Goal: Information Seeking & Learning: Find specific fact

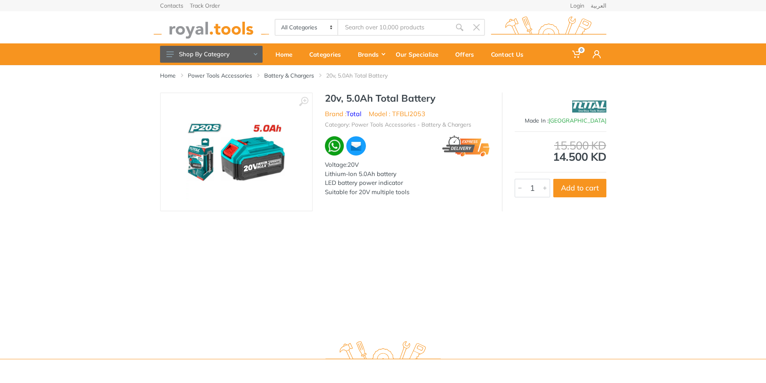
click at [436, 212] on div "Home Power Tools Accessories Battery & Chargers 20v, 5.0Ah Total Battery ‹ ›" at bounding box center [383, 199] width 766 height 268
click at [199, 24] on img at bounding box center [211, 27] width 115 height 22
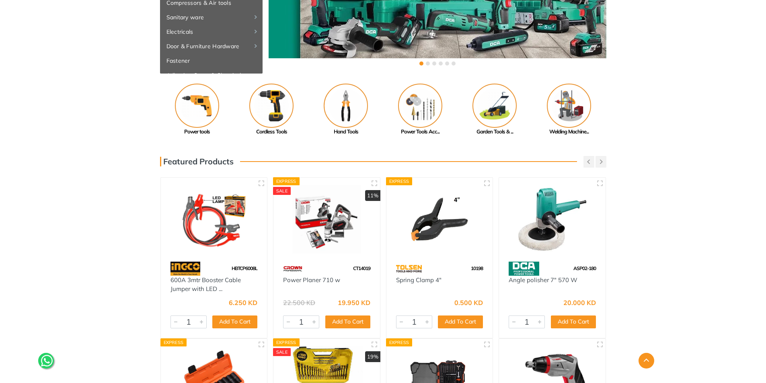
scroll to position [161, 0]
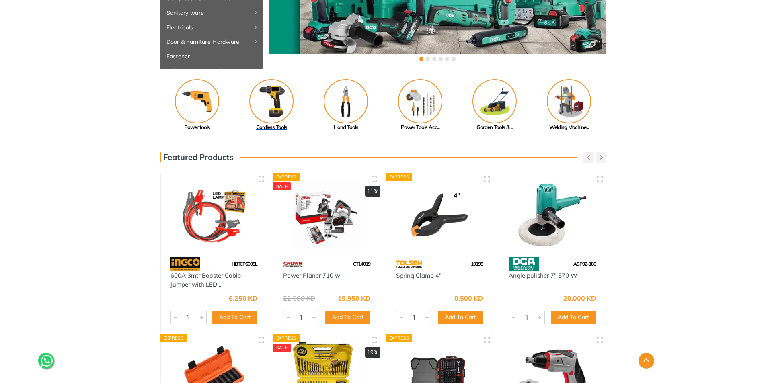
click at [267, 97] on img at bounding box center [271, 101] width 44 height 44
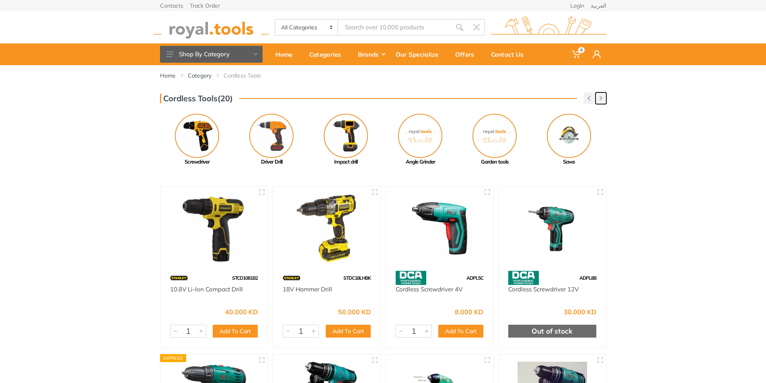
click at [599, 102] on button "button" at bounding box center [600, 98] width 11 height 12
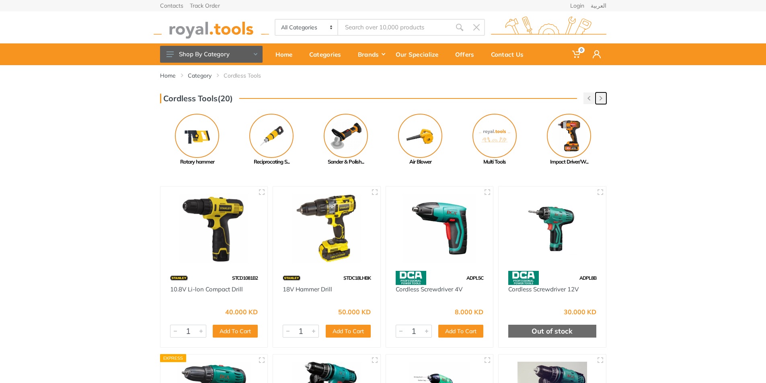
click at [599, 102] on button "button" at bounding box center [600, 98] width 11 height 12
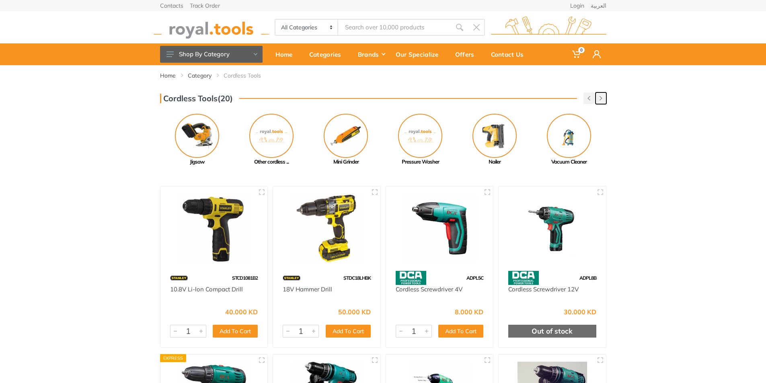
click at [599, 102] on button "button" at bounding box center [600, 98] width 11 height 12
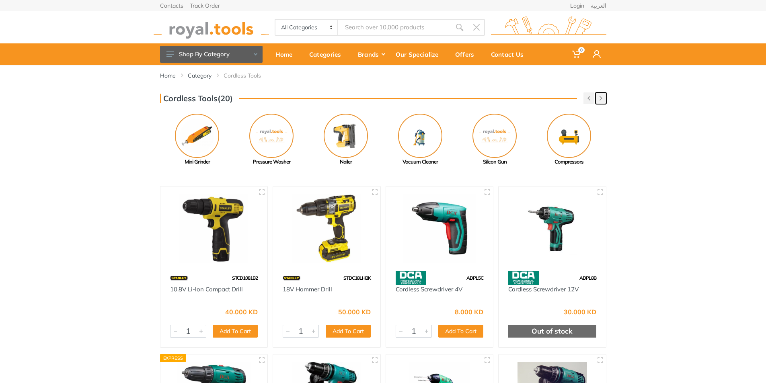
click at [599, 102] on button "button" at bounding box center [600, 98] width 11 height 12
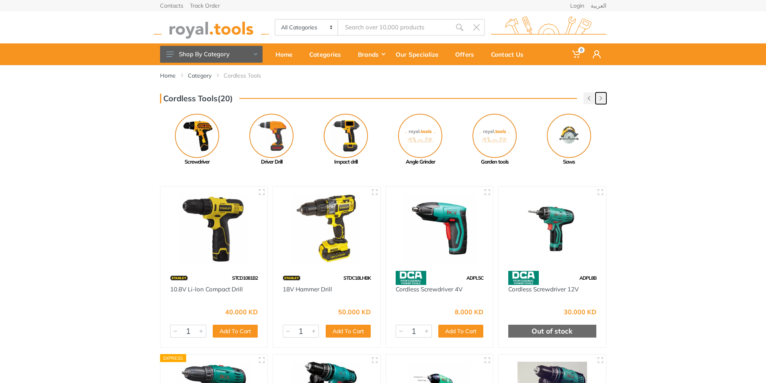
click at [599, 102] on button "button" at bounding box center [600, 98] width 11 height 12
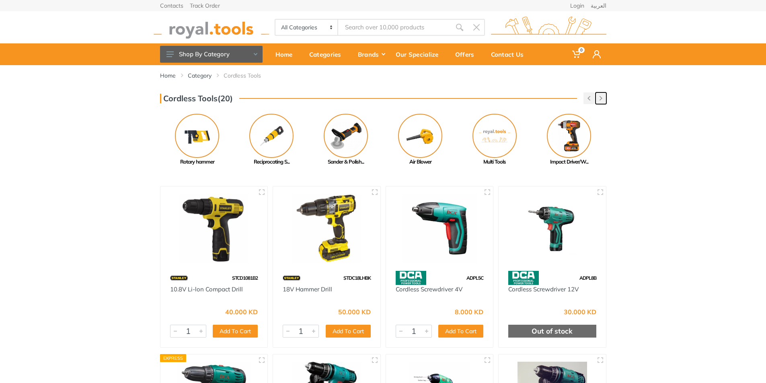
click at [597, 102] on button "button" at bounding box center [600, 98] width 11 height 12
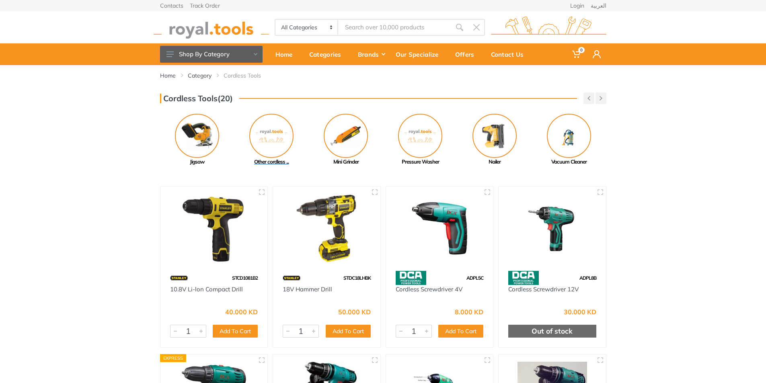
click at [271, 129] on img at bounding box center [271, 136] width 44 height 44
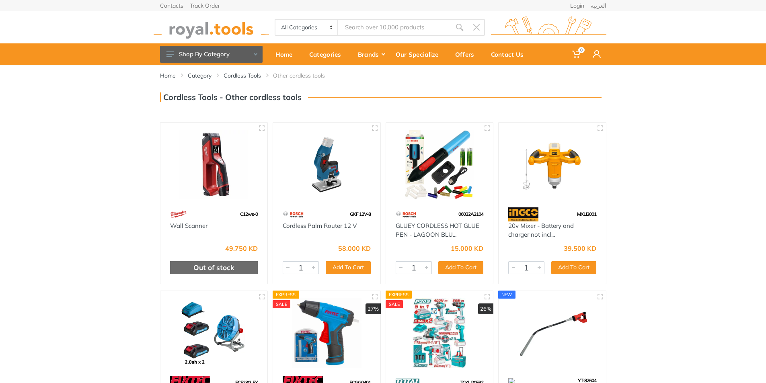
click at [206, 29] on img at bounding box center [211, 27] width 115 height 22
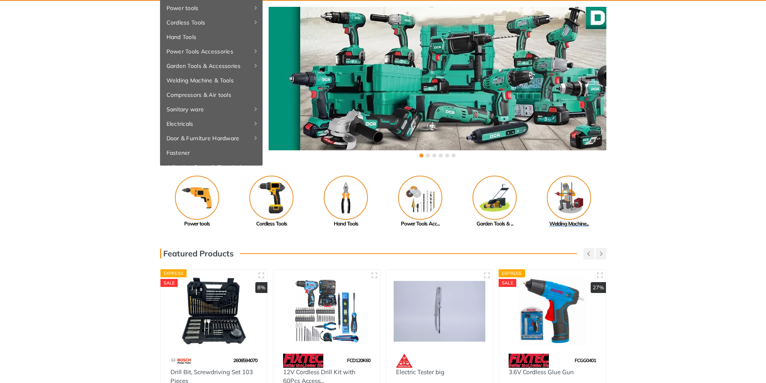
scroll to position [40, 0]
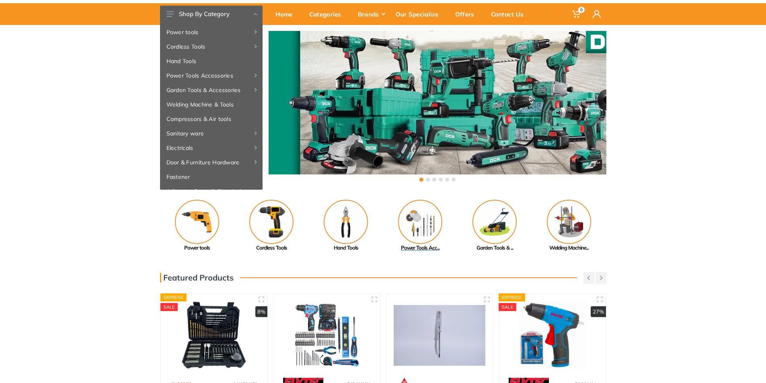
click at [422, 223] on img at bounding box center [420, 222] width 44 height 44
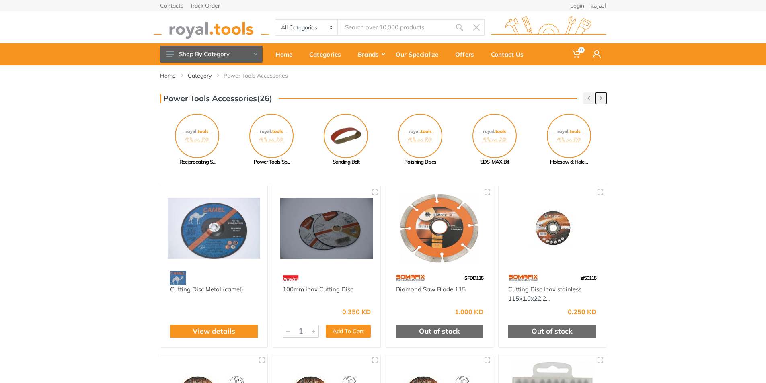
click at [600, 102] on button "button" at bounding box center [600, 98] width 11 height 12
click at [562, 137] on img at bounding box center [569, 136] width 44 height 44
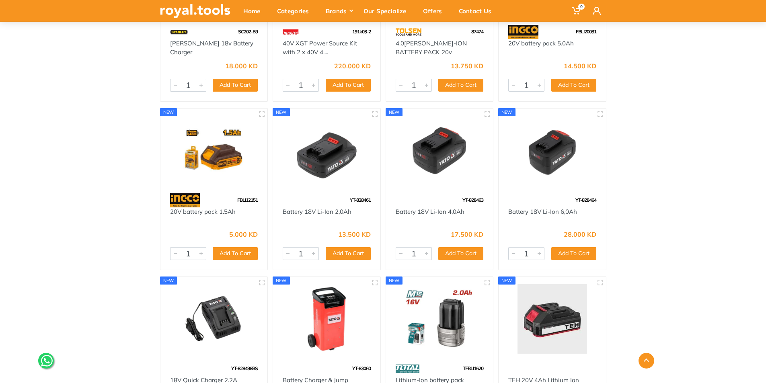
scroll to position [2774, 0]
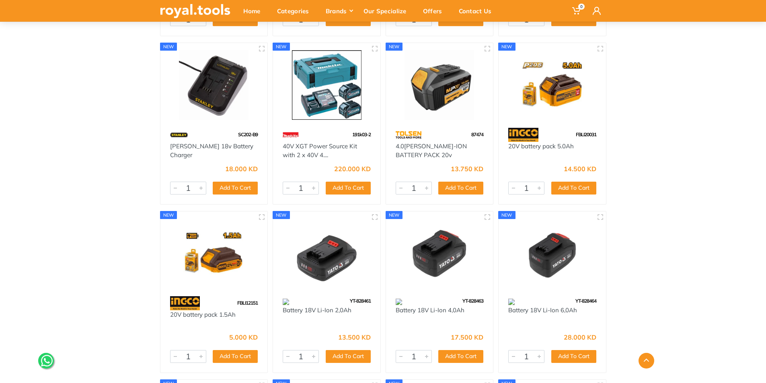
click at [440, 118] on img at bounding box center [439, 85] width 93 height 70
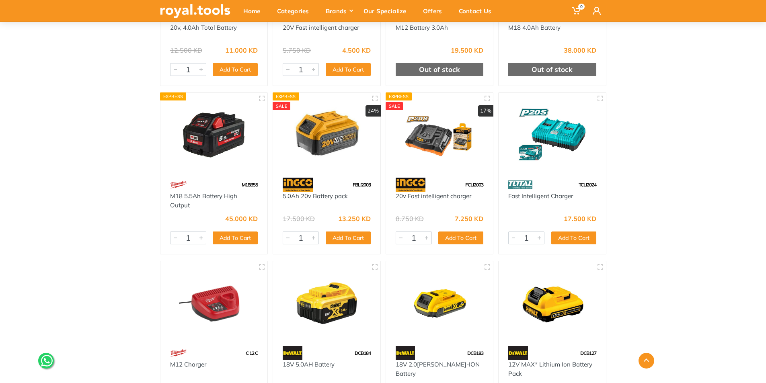
scroll to position [816, 0]
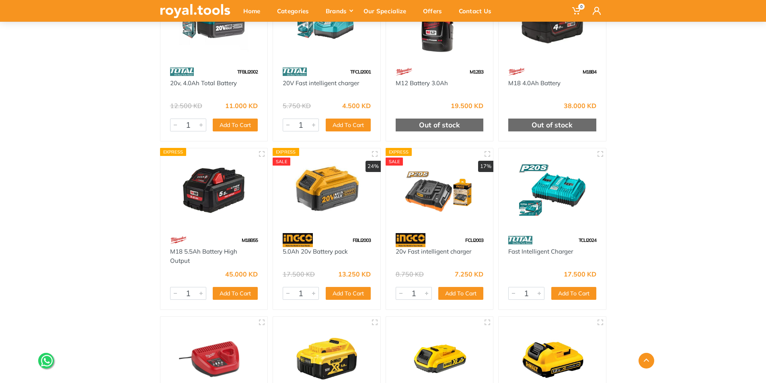
click at [320, 193] on img at bounding box center [326, 191] width 93 height 70
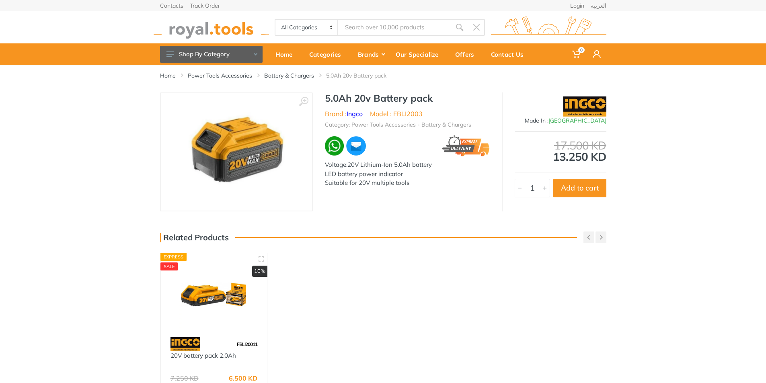
click at [216, 150] on img at bounding box center [236, 151] width 101 height 101
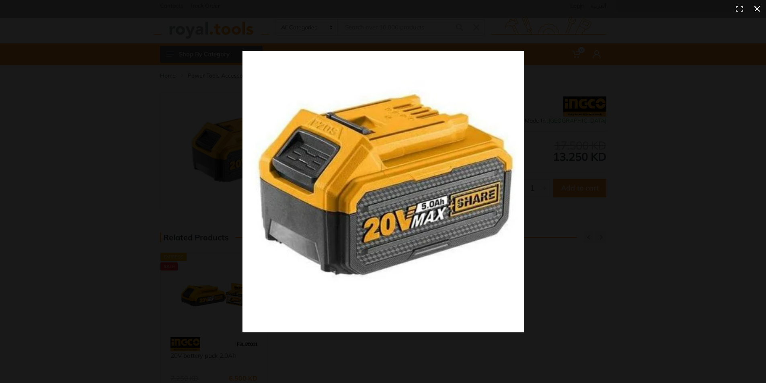
click at [570, 288] on div at bounding box center [552, 206] width 620 height 310
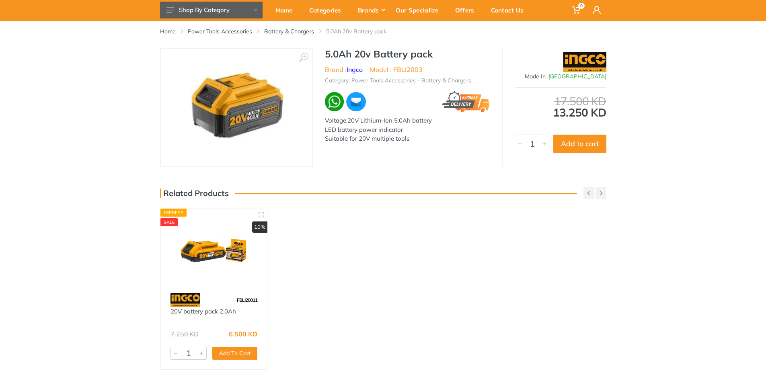
scroll to position [40, 0]
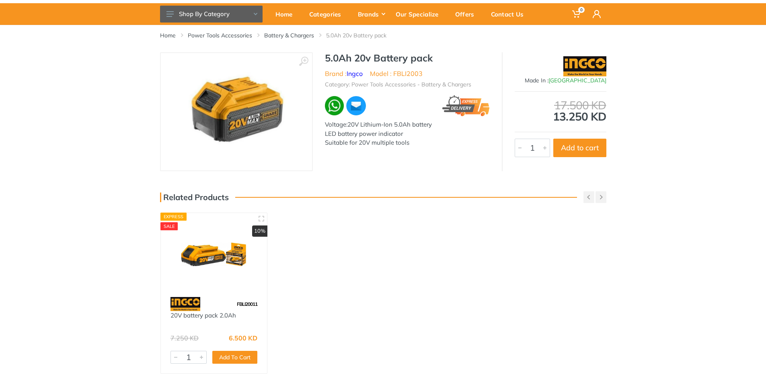
click at [247, 130] on img at bounding box center [236, 111] width 101 height 101
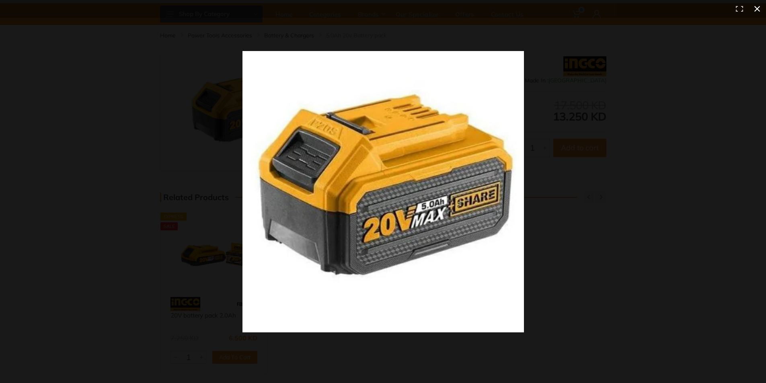
click at [542, 215] on div at bounding box center [552, 206] width 620 height 310
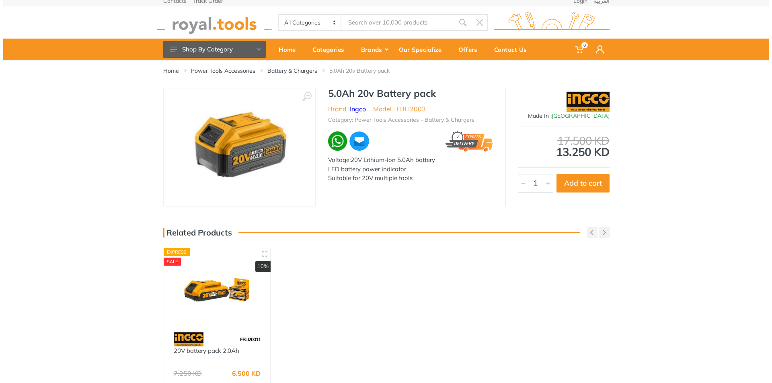
scroll to position [0, 0]
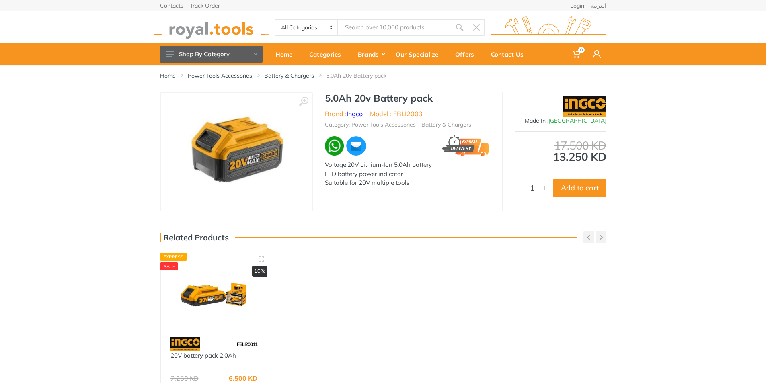
click at [455, 268] on div "Home Power Tools Accessories Battery & Chargers 5.0Ah 20v Battery pack ‹ › 1" at bounding box center [383, 249] width 766 height 369
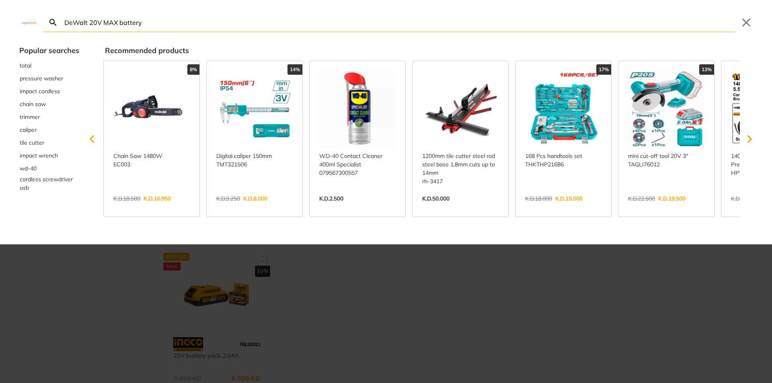
type input "DeWalt 20V MAX battery"
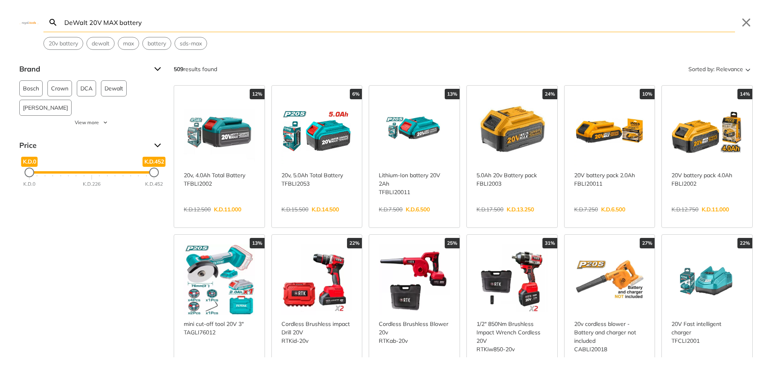
click at [316, 27] on input "DeWalt 20V MAX battery" at bounding box center [399, 22] width 672 height 19
click at [234, 218] on link "View more →" at bounding box center [219, 218] width 71 height 0
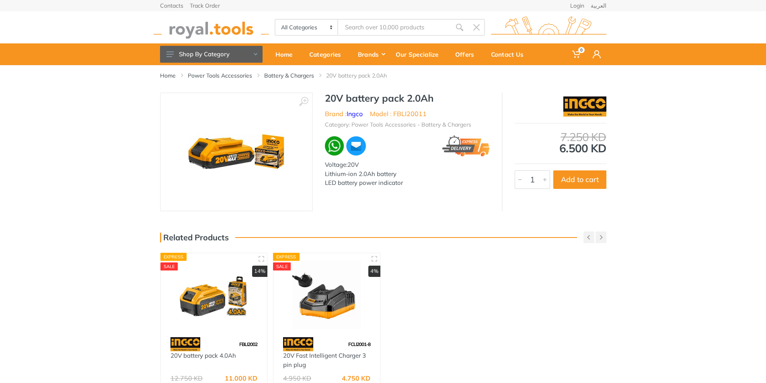
click at [267, 165] on img at bounding box center [236, 151] width 101 height 101
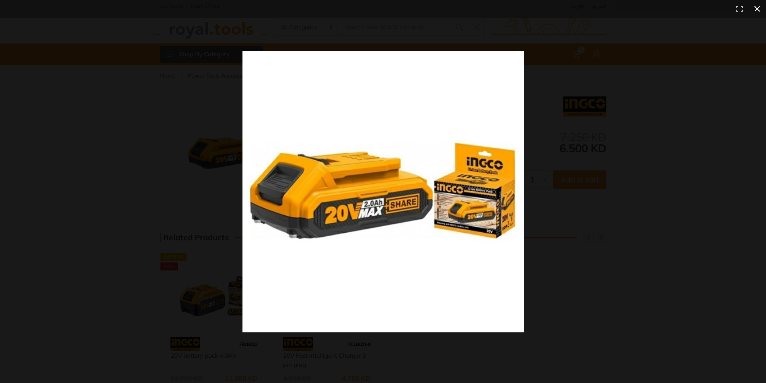
click at [572, 236] on div at bounding box center [552, 206] width 620 height 310
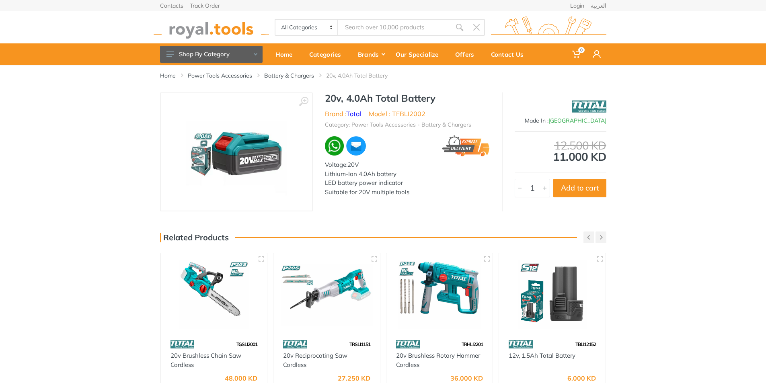
type input "DeWalt 20V MAX battery"
click at [242, 156] on img at bounding box center [236, 151] width 101 height 101
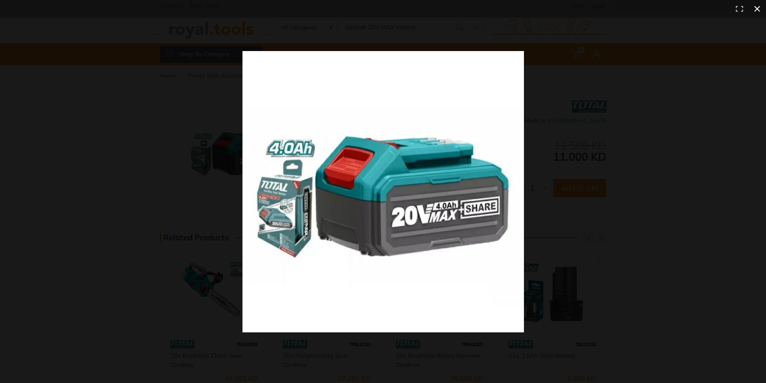
click at [110, 245] on div at bounding box center [383, 191] width 766 height 383
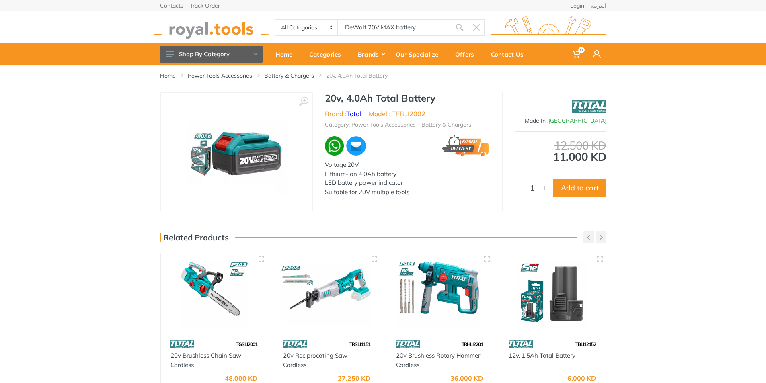
drag, startPoint x: 324, startPoint y: 196, endPoint x: 313, endPoint y: 224, distance: 30.1
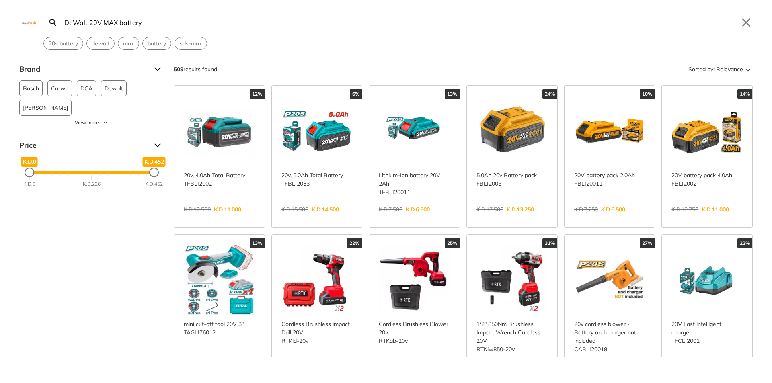
click at [86, 259] on div "Brand Bosch 7 Crown 10 DCA 20 Dewalt 148 Dong Cheng 1 Fixtec 23 Ingco 68 JETMAX…" at bounding box center [386, 210] width 772 height 295
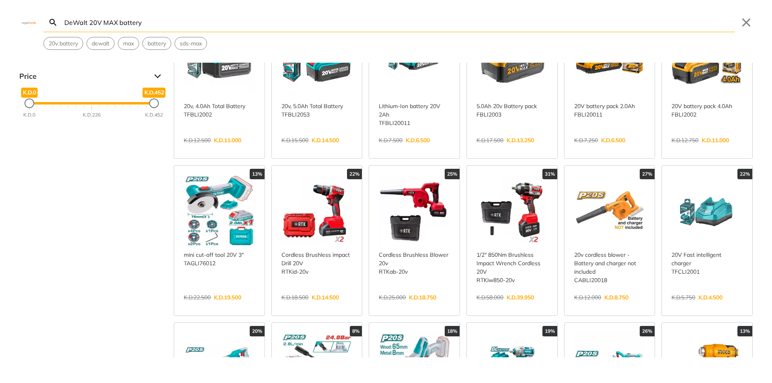
scroll to position [121, 0]
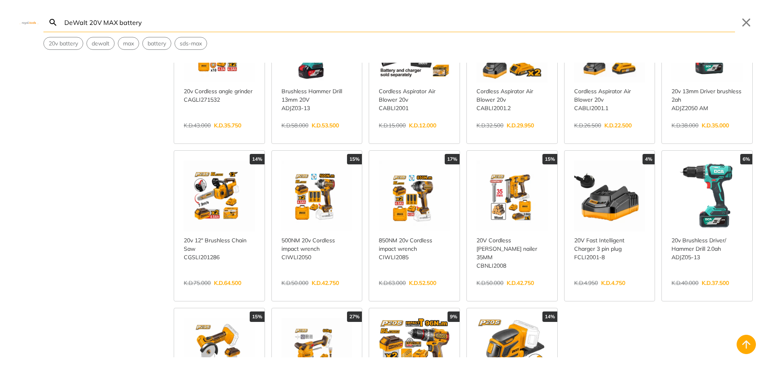
scroll to position [764, 0]
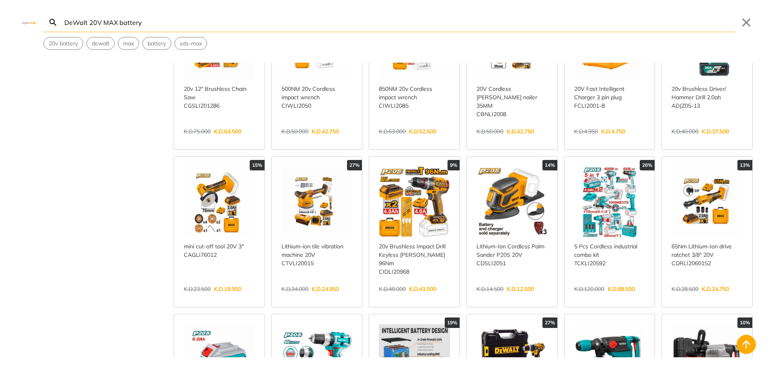
scroll to position [884, 0]
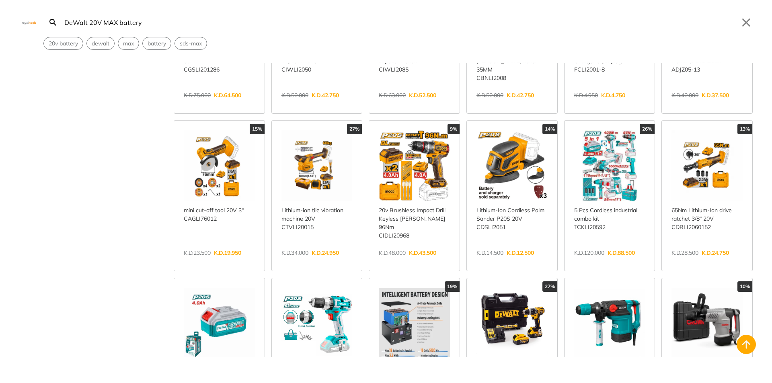
click at [708, 261] on link "View more →" at bounding box center [706, 261] width 71 height 0
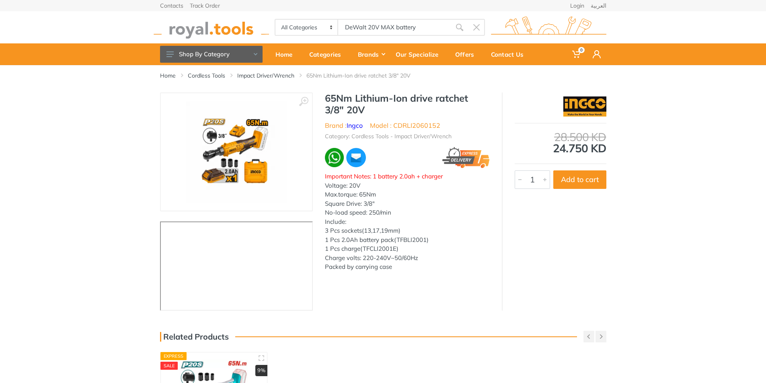
drag, startPoint x: 410, startPoint y: 271, endPoint x: 401, endPoint y: 273, distance: 8.8
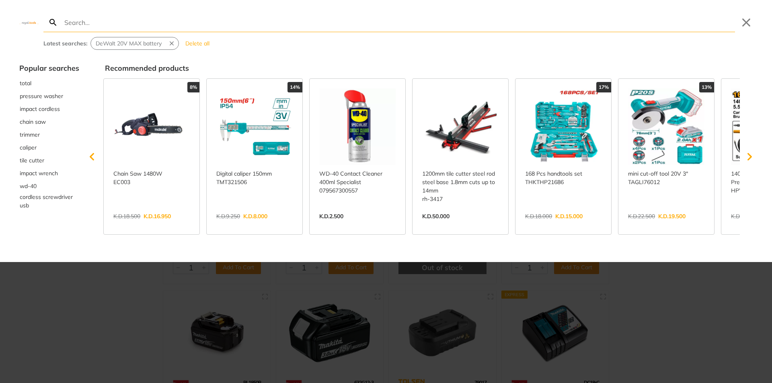
click at [82, 313] on div at bounding box center [386, 191] width 772 height 383
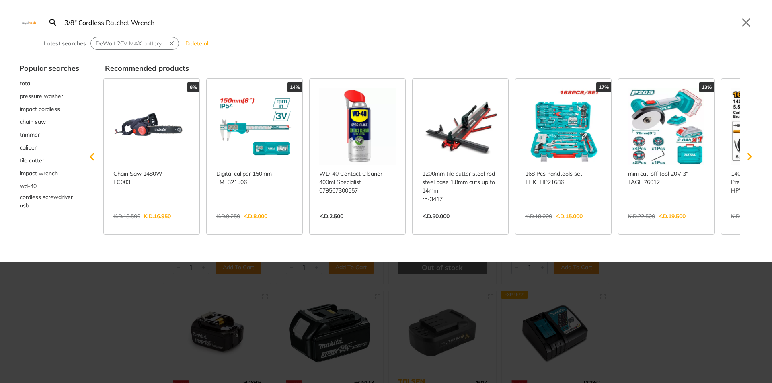
type input "3/8" Cordless Ratchet Wrench"
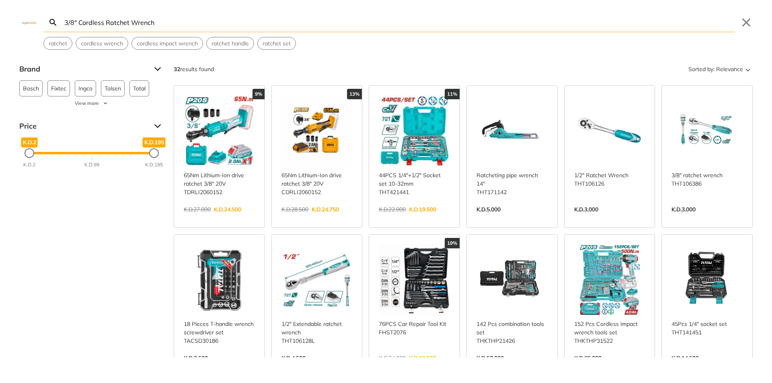
click at [304, 218] on link "View more →" at bounding box center [316, 218] width 71 height 0
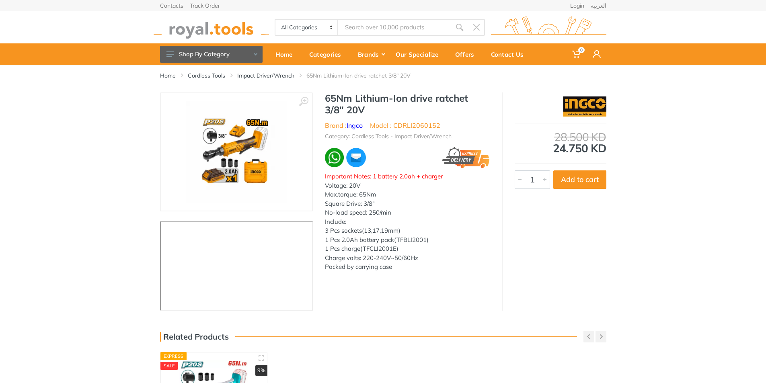
type input "3/8" Cordless Ratchet Wrench"
click at [247, 152] on img at bounding box center [236, 151] width 101 height 101
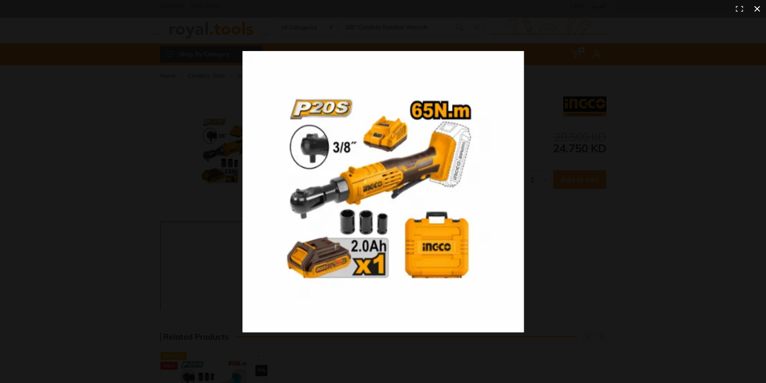
click at [581, 269] on div at bounding box center [552, 206] width 620 height 310
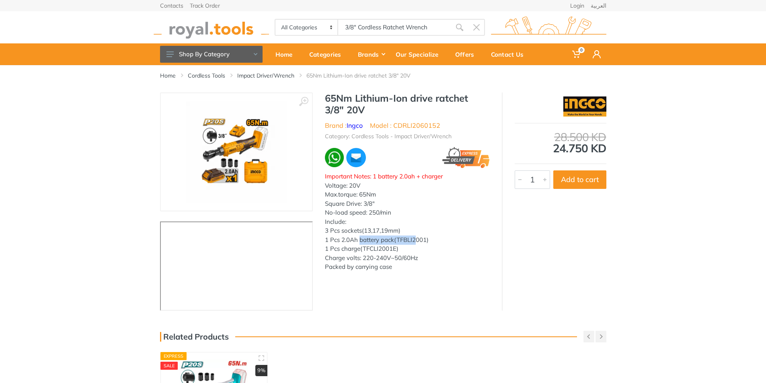
drag, startPoint x: 360, startPoint y: 241, endPoint x: 415, endPoint y: 243, distance: 55.5
click at [415, 243] on div "Important Notes: 1 battery 2.0ah + charger Voltage: 20V Max.torque: 65Nm Square…" at bounding box center [407, 222] width 165 height 100
click at [404, 240] on div "Important Notes: 1 battery 2.0ah + charger Voltage: 20V Max.torque: 65Nm Square…" at bounding box center [407, 222] width 165 height 100
drag, startPoint x: 398, startPoint y: 239, endPoint x: 425, endPoint y: 241, distance: 27.8
click at [425, 241] on div "Important Notes: 1 battery 2.0ah + charger Voltage: 20V Max.torque: 65Nm Square…" at bounding box center [407, 222] width 165 height 100
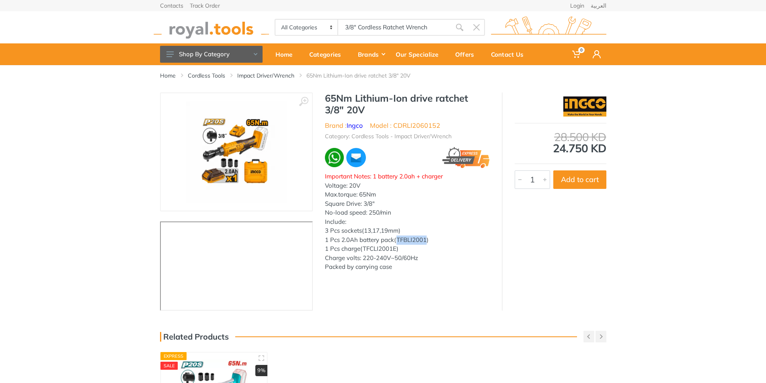
copy div "TFBLI2001"
click at [238, 159] on img at bounding box center [236, 151] width 101 height 101
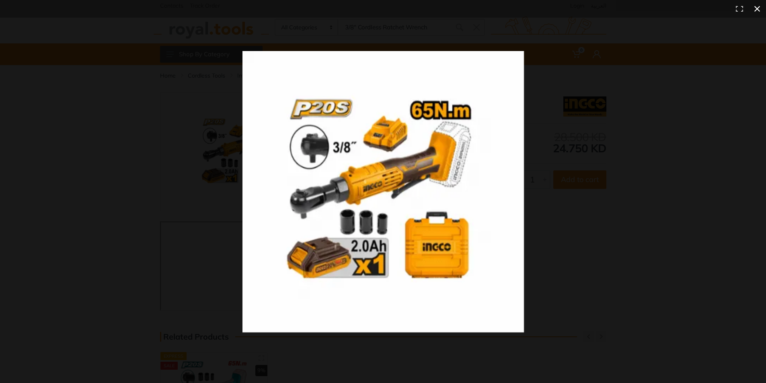
click at [331, 345] on div at bounding box center [552, 206] width 620 height 310
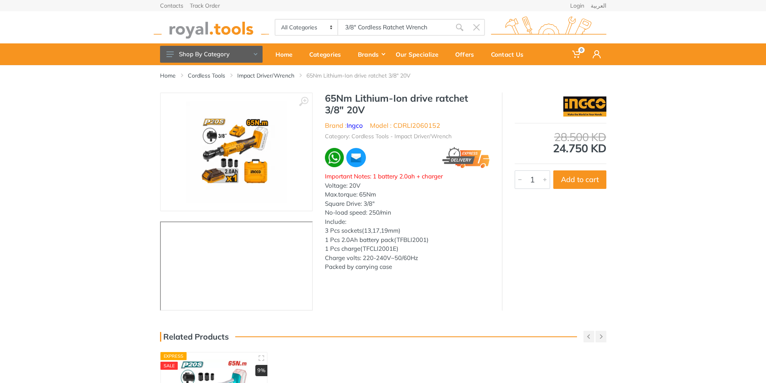
click at [417, 269] on div "Important Notes: 1 battery 2.0ah + charger Voltage: 20V Max.torque: 65Nm Square…" at bounding box center [407, 222] width 165 height 100
drag, startPoint x: 395, startPoint y: 238, endPoint x: 409, endPoint y: 241, distance: 14.3
click at [409, 241] on div "Important Notes: 1 battery 2.0ah + charger Voltage: 20V Max.torque: 65Nm Square…" at bounding box center [407, 222] width 165 height 100
drag, startPoint x: 398, startPoint y: 238, endPoint x: 426, endPoint y: 243, distance: 28.6
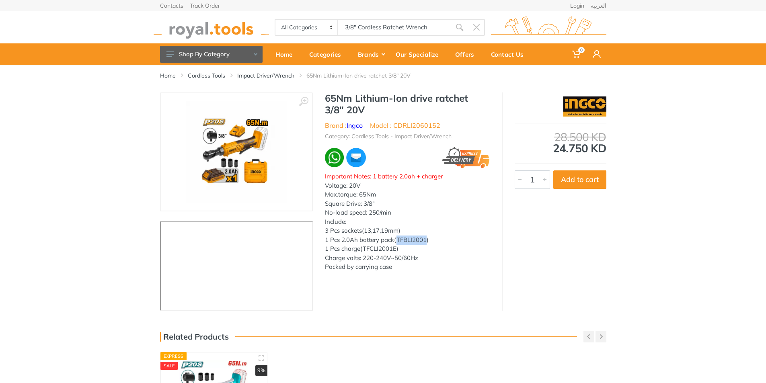
click at [426, 243] on div "Important Notes: 1 battery 2.0ah + charger Voltage: 20V Max.torque: 65Nm Square…" at bounding box center [407, 222] width 165 height 100
copy div "TFBLI2001"
click at [400, 252] on div "Important Notes: 1 battery 2.0ah + charger Voltage: 20V Max.torque: 65Nm Square…" at bounding box center [407, 222] width 165 height 100
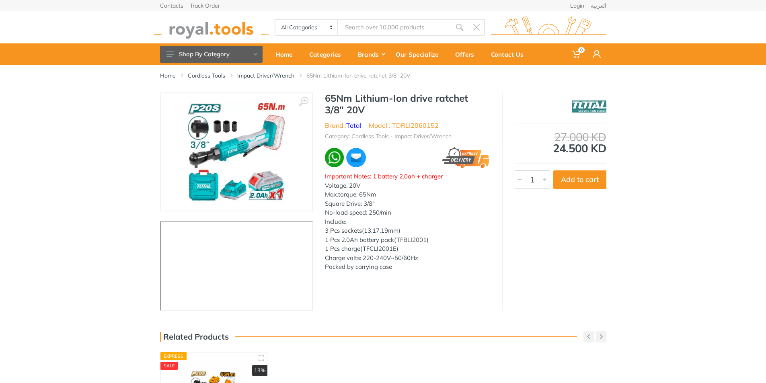
click at [262, 190] on img at bounding box center [236, 151] width 101 height 101
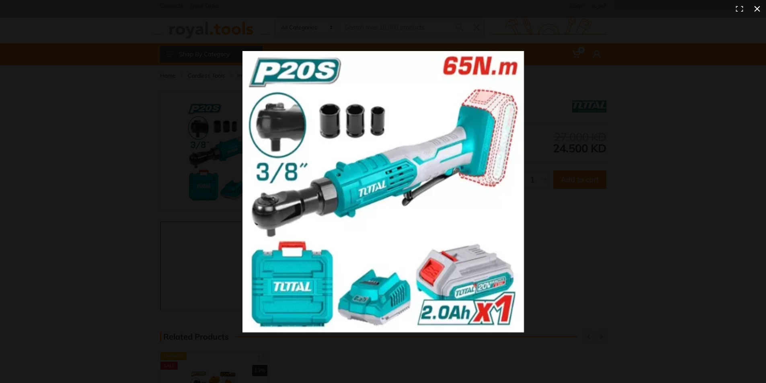
click at [580, 253] on div at bounding box center [552, 206] width 620 height 310
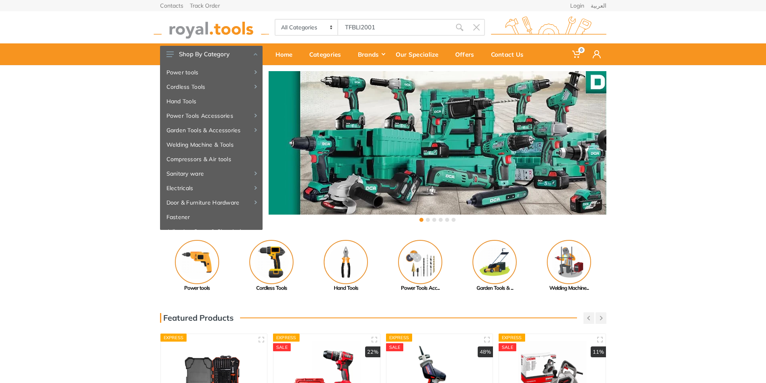
type input "TFBLI2001"
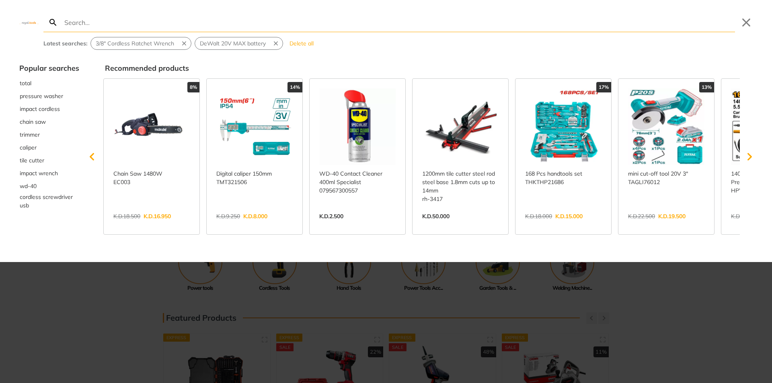
click at [186, 20] on input "Search" at bounding box center [399, 22] width 672 height 19
type input "TFBLI2001"
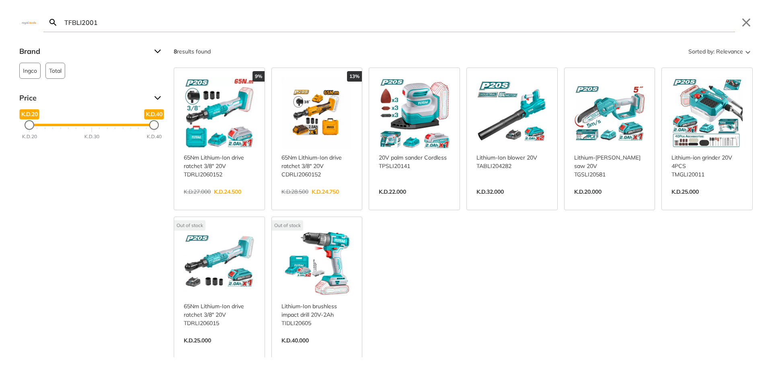
drag, startPoint x: 148, startPoint y: 20, endPoint x: 0, endPoint y: 41, distance: 149.0
click at [0, 41] on div "Search TFBLI2001 Submit Close Brand Ingco 1 Total 7 Price K.D.20 K.D.20 K.D.40 …" at bounding box center [386, 191] width 772 height 383
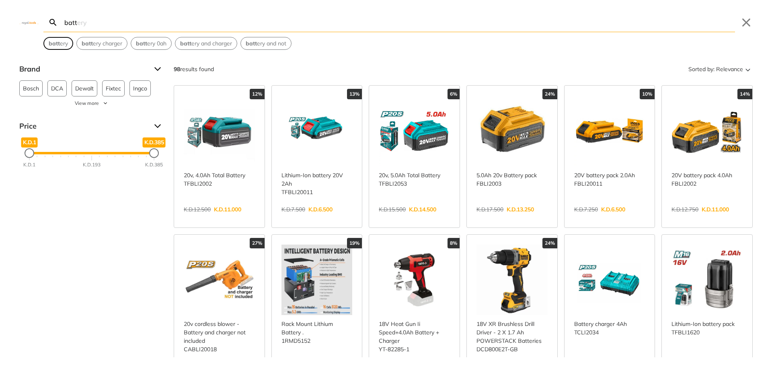
click at [49, 43] on strong "batt" at bounding box center [54, 43] width 11 height 7
type input "battery"
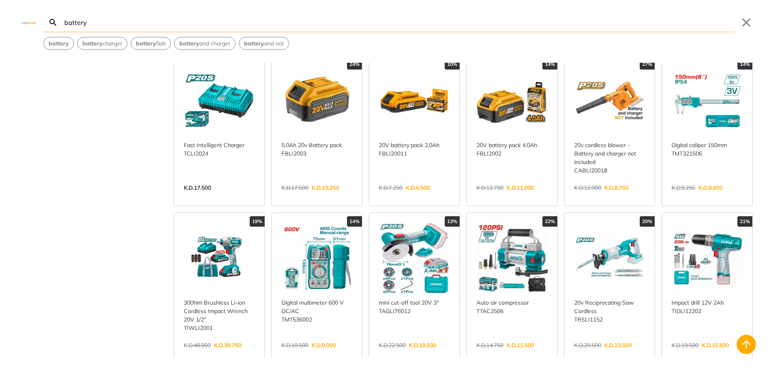
scroll to position [241, 0]
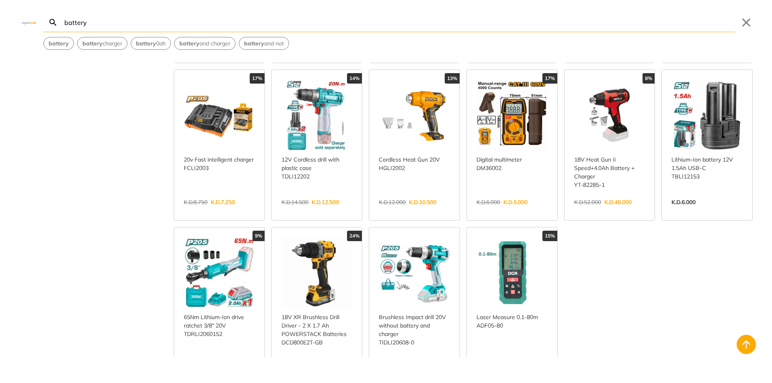
scroll to position [844, 0]
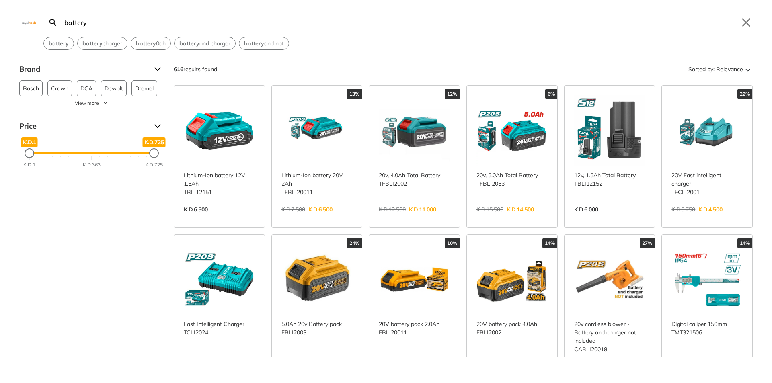
click at [149, 22] on input "battery" at bounding box center [399, 22] width 672 height 19
drag, startPoint x: 149, startPoint y: 22, endPoint x: 70, endPoint y: 367, distance: 354.0
click at [68, 373] on div at bounding box center [386, 376] width 772 height 13
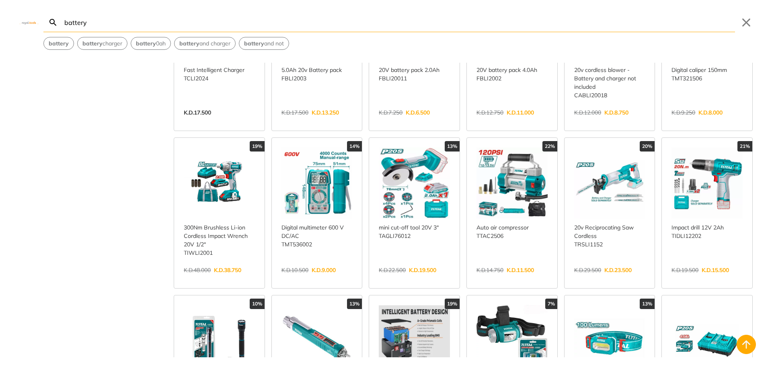
scroll to position [281, 0]
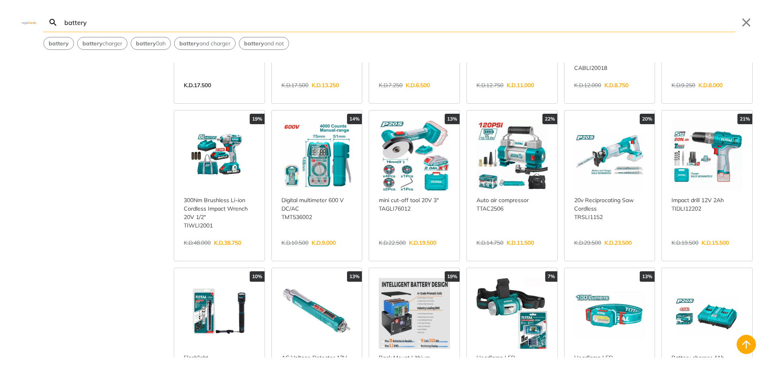
click at [504, 251] on link "View more →" at bounding box center [511, 251] width 71 height 0
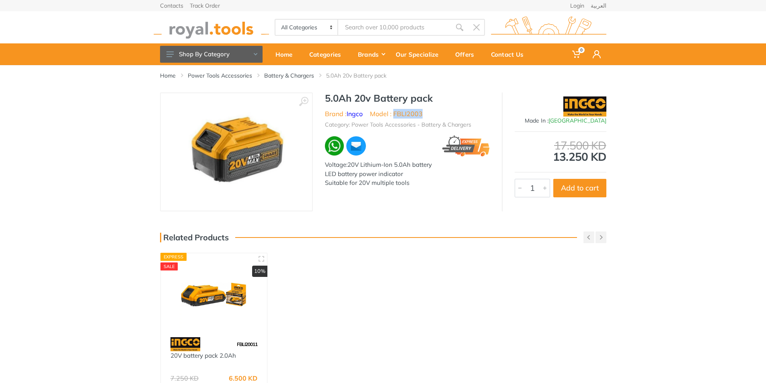
drag, startPoint x: 395, startPoint y: 113, endPoint x: 427, endPoint y: 116, distance: 31.5
click at [427, 116] on ul "Brand : Ingco Model : FBLI2003" at bounding box center [407, 114] width 165 height 10
copy li "FBLI2003"
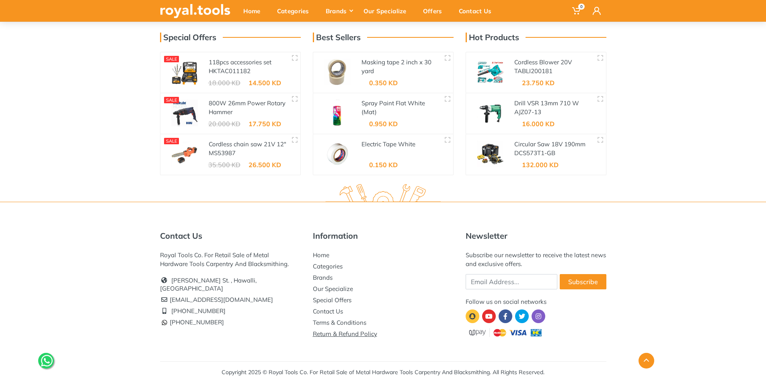
click at [344, 332] on link "Return & Refund Policy" at bounding box center [345, 334] width 64 height 8
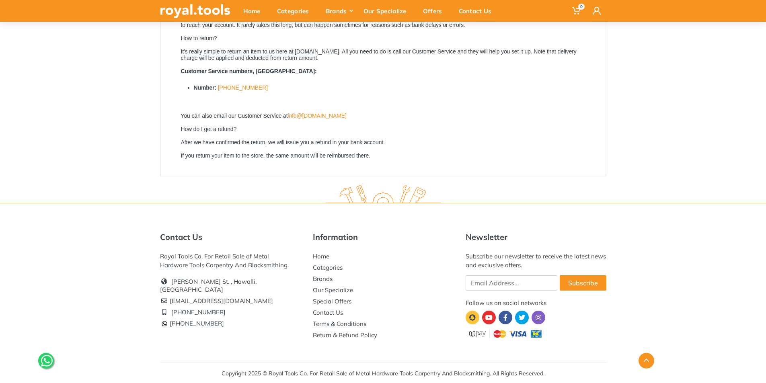
scroll to position [186, 0]
click at [253, 280] on link "[PERSON_NAME] St. , Hawalli, [GEOGRAPHIC_DATA]" at bounding box center [208, 285] width 96 height 16
